Goal: Transaction & Acquisition: Download file/media

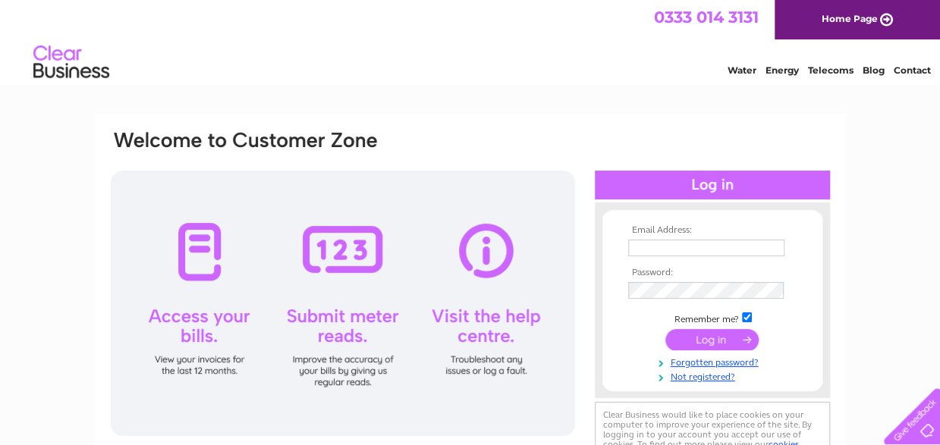
click at [655, 250] on input "text" at bounding box center [706, 248] width 156 height 17
type input "[EMAIL_ADDRESS][DOMAIN_NAME]"
click at [712, 344] on input "submit" at bounding box center [711, 339] width 93 height 21
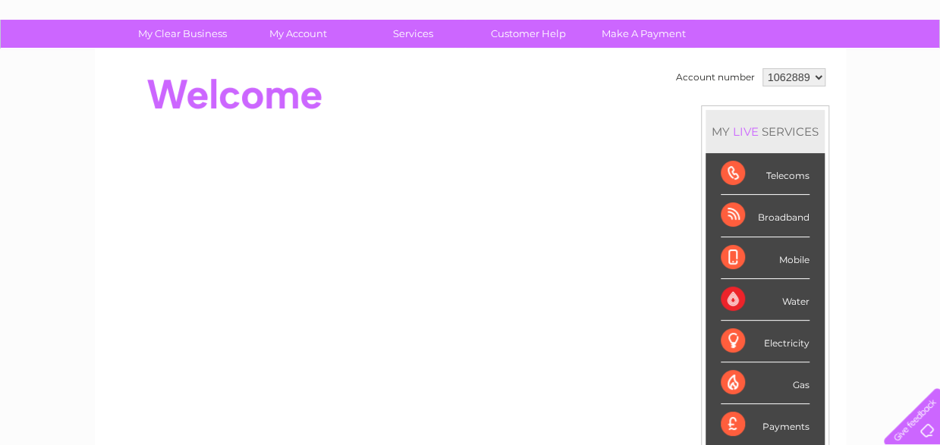
scroll to position [74, 0]
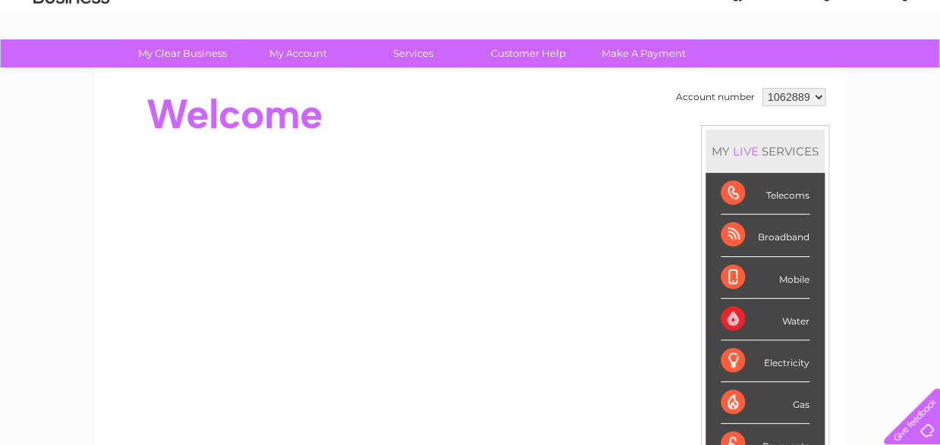
click at [795, 317] on div "Water" at bounding box center [764, 320] width 89 height 42
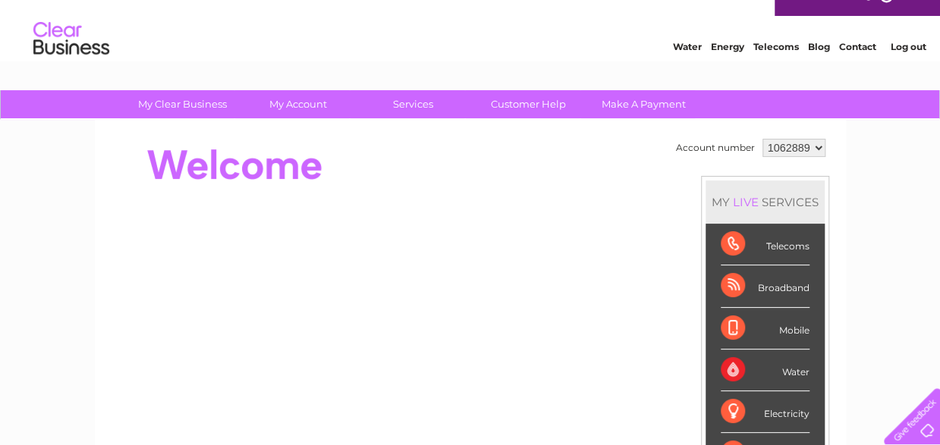
scroll to position [0, 0]
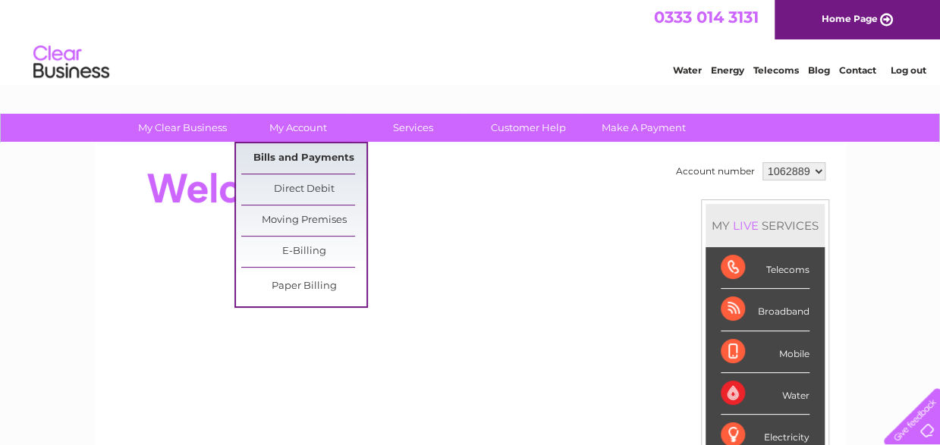
click at [296, 158] on link "Bills and Payments" at bounding box center [303, 158] width 125 height 30
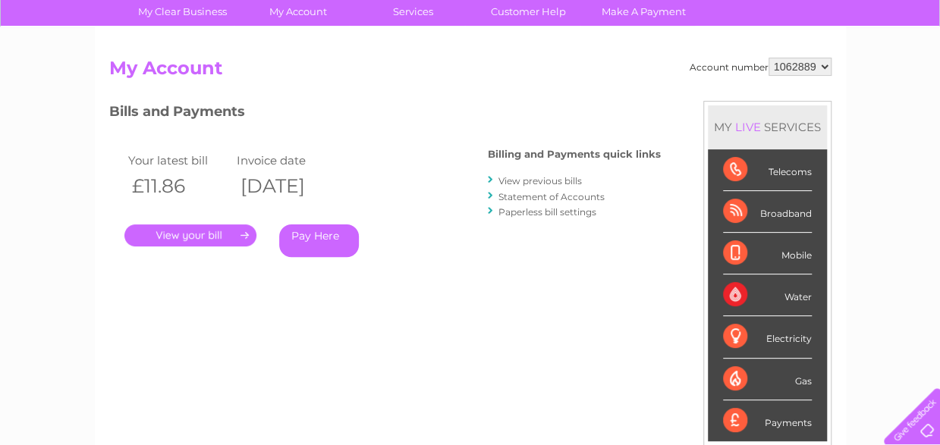
scroll to position [152, 0]
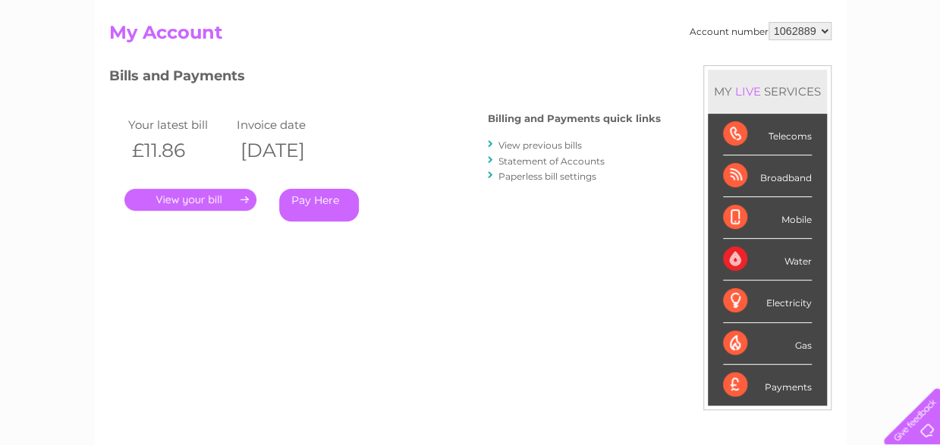
click at [561, 144] on link "View previous bills" at bounding box center [539, 145] width 83 height 11
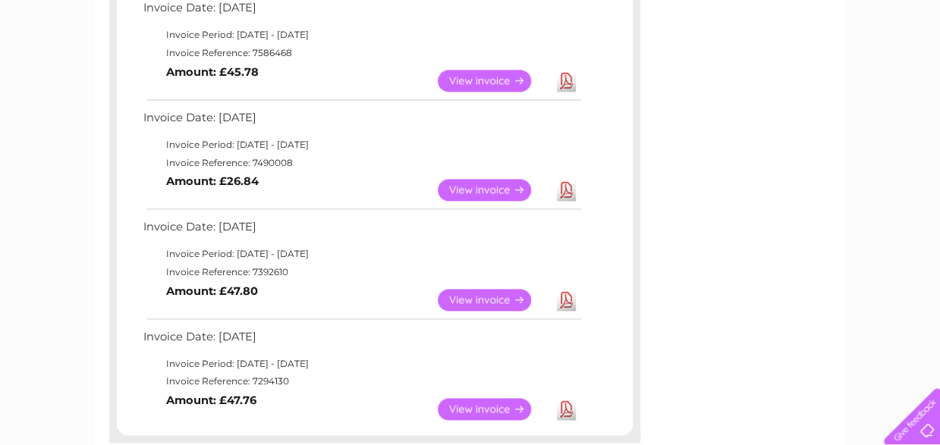
scroll to position [910, 0]
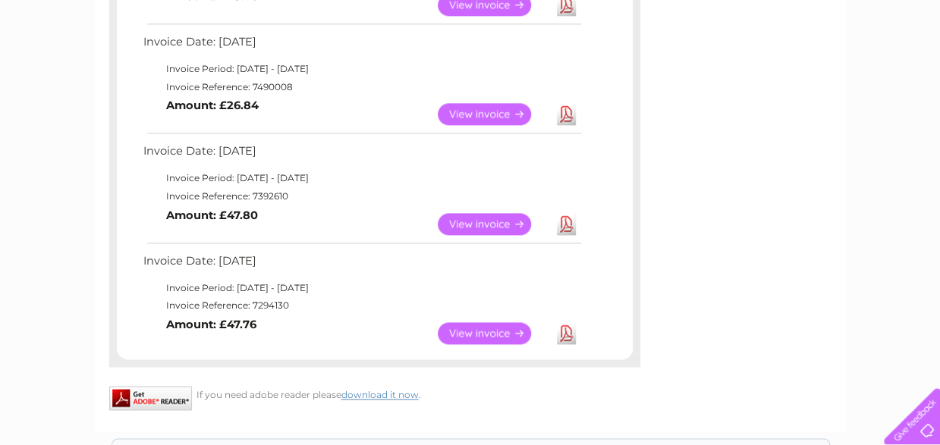
click at [563, 225] on link "Download" at bounding box center [566, 224] width 19 height 22
click at [564, 115] on link "Download" at bounding box center [566, 114] width 19 height 22
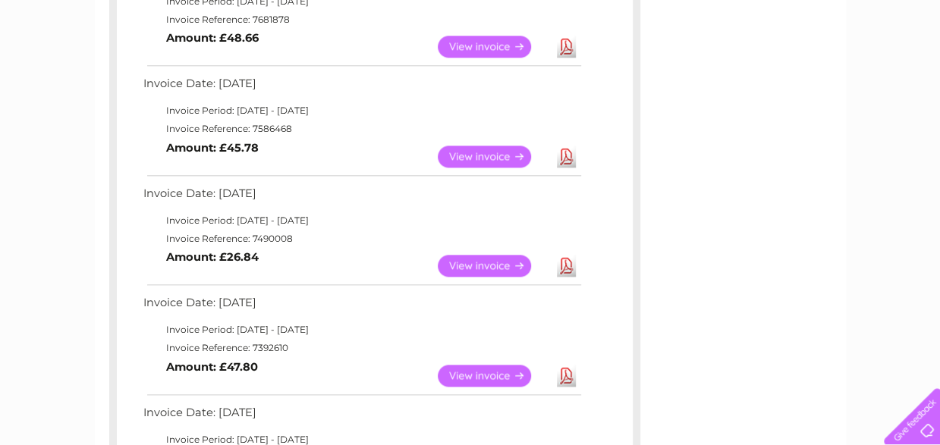
scroll to position [682, 0]
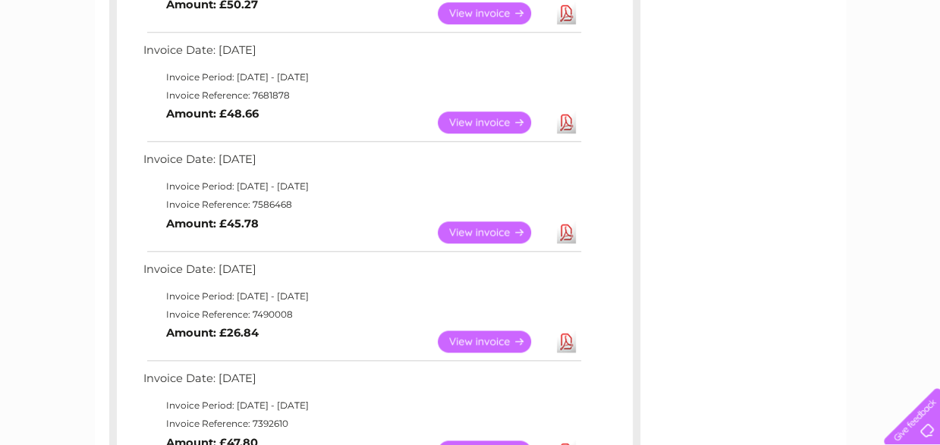
click at [563, 232] on link "Download" at bounding box center [566, 232] width 19 height 22
click at [742, 241] on div "Account number 1062889 Previous Invoices Download or view any of your previous …" at bounding box center [470, 59] width 751 height 1197
click at [567, 124] on link "Download" at bounding box center [566, 122] width 19 height 22
click at [807, 293] on div "Account number 1062889 Previous Invoices Download or view any of your previous …" at bounding box center [470, 59] width 751 height 1197
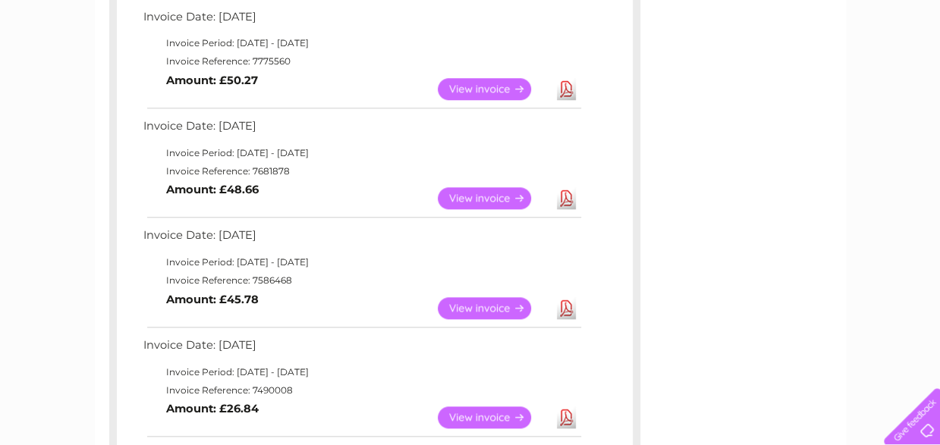
scroll to position [531, 0]
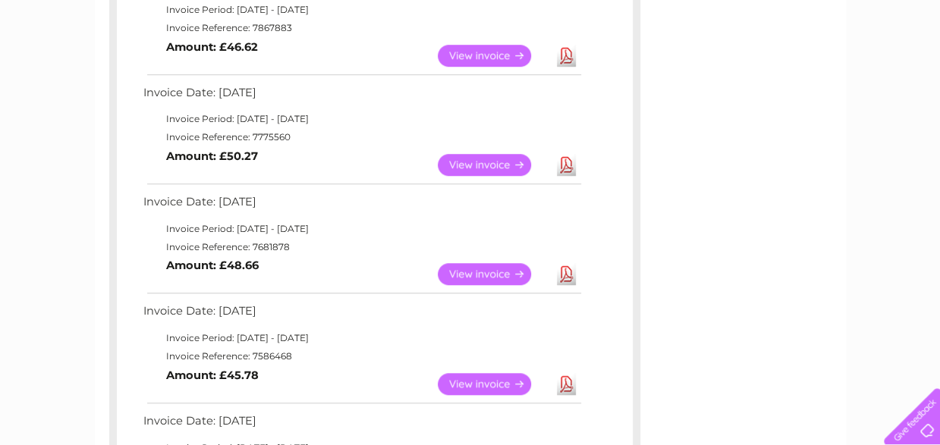
click at [569, 164] on link "Download" at bounding box center [566, 165] width 19 height 22
click at [804, 344] on div "Account number 1062889 Previous Invoices Download or view any of your previous …" at bounding box center [470, 211] width 751 height 1197
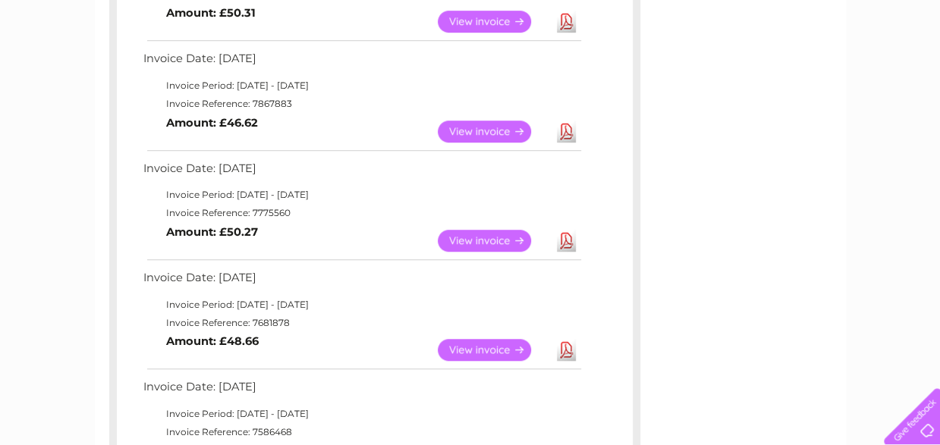
scroll to position [379, 0]
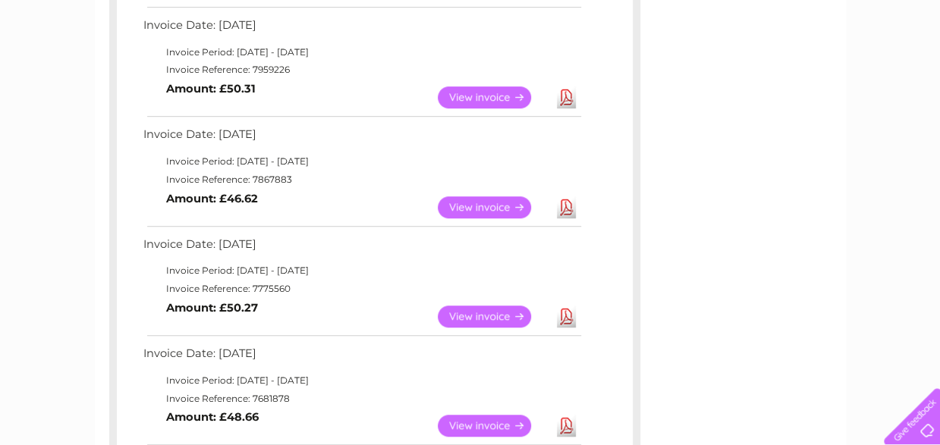
click at [567, 205] on link "Download" at bounding box center [566, 207] width 19 height 22
click at [719, 331] on div "Account number 1062889 Previous Invoices Download or view any of your previous …" at bounding box center [470, 362] width 751 height 1197
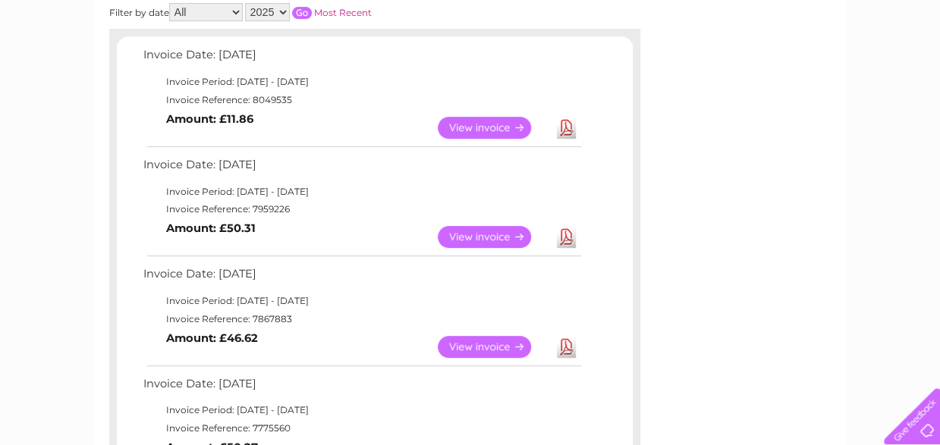
scroll to position [227, 0]
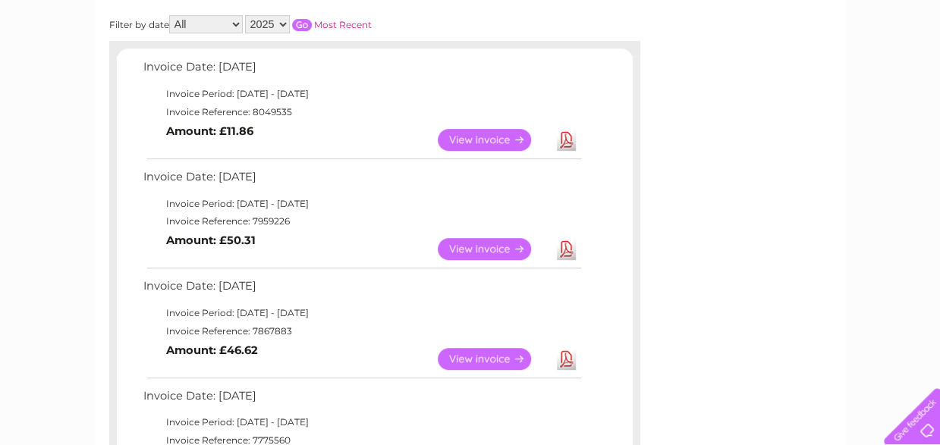
click at [567, 249] on link "Download" at bounding box center [566, 249] width 19 height 22
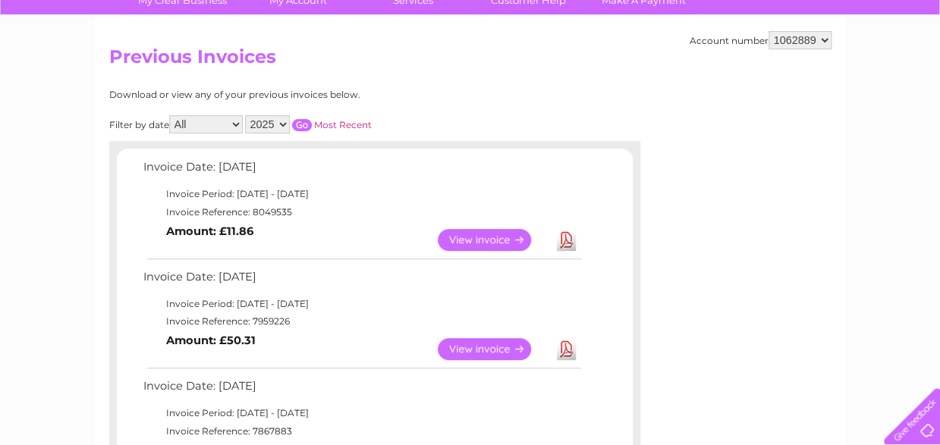
scroll to position [76, 0]
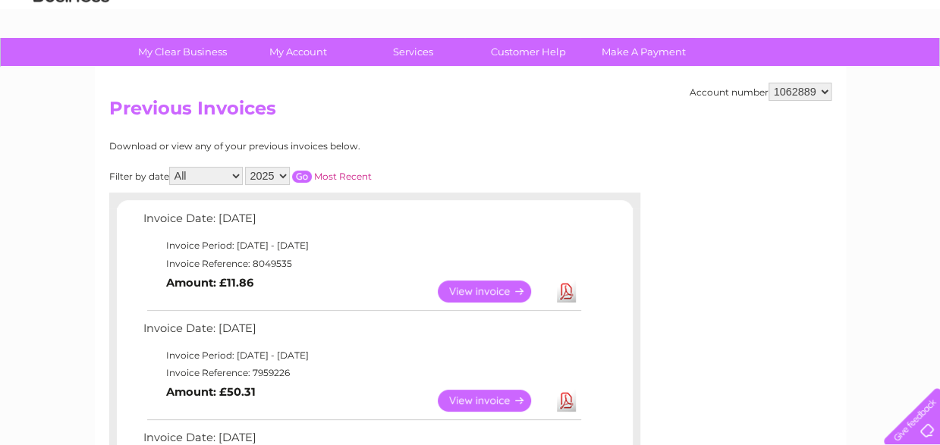
click at [565, 294] on link "Download" at bounding box center [566, 292] width 19 height 22
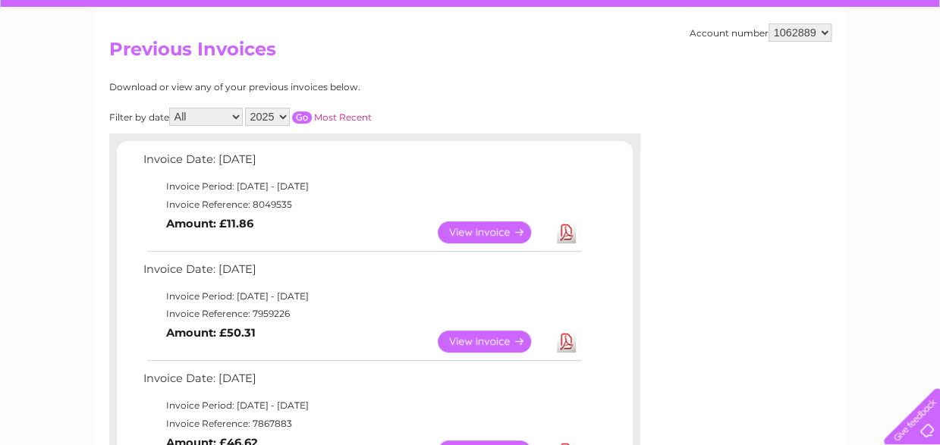
scroll to position [227, 0]
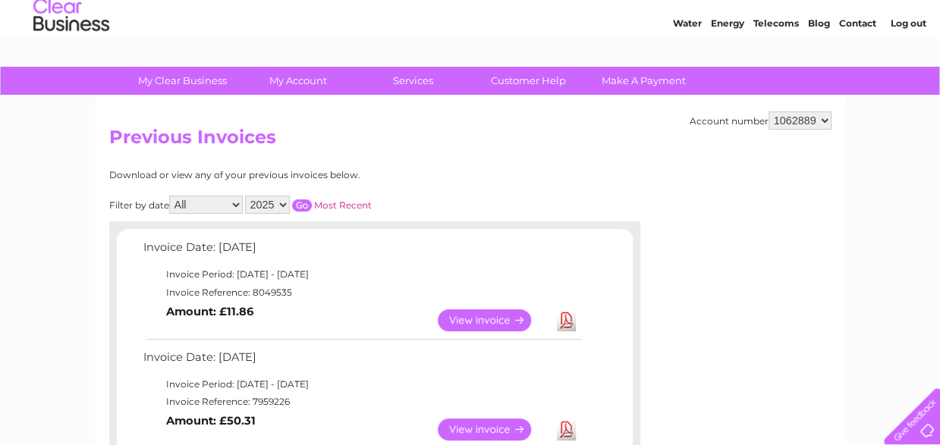
scroll to position [0, 0]
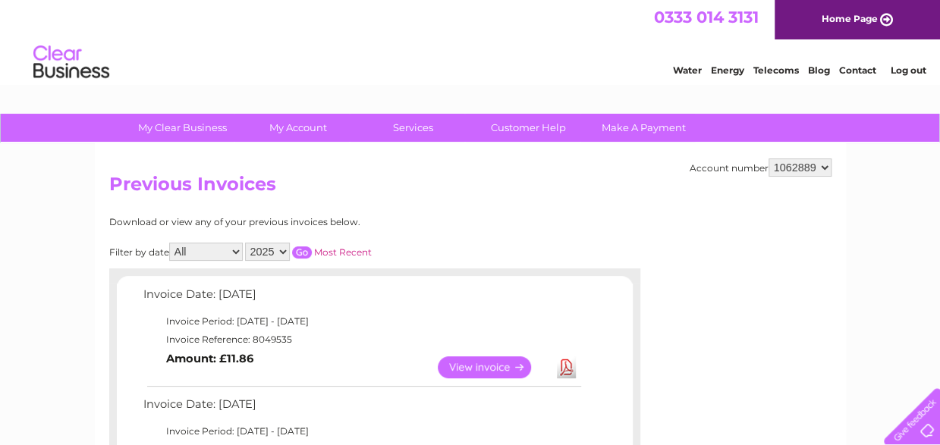
click at [902, 76] on link "Log out" at bounding box center [907, 69] width 36 height 11
